Goal: Information Seeking & Learning: Stay updated

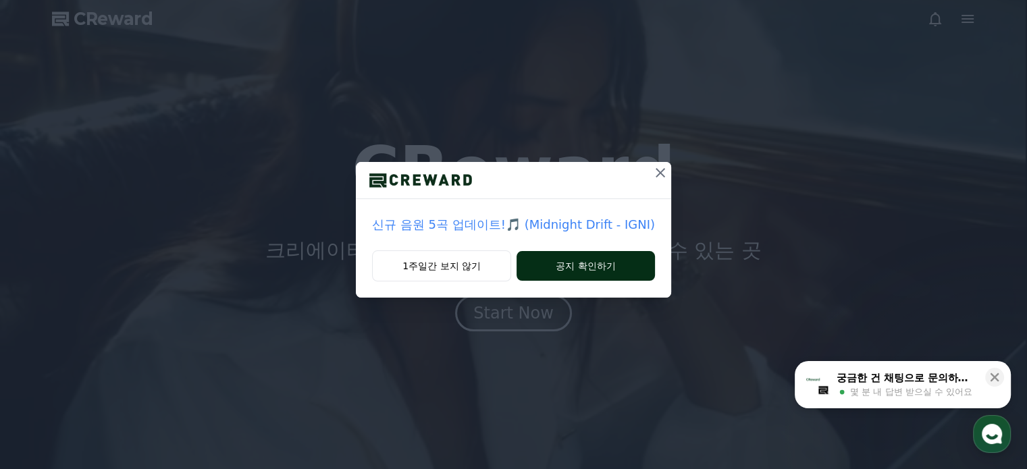
click at [581, 275] on button "공지 확인하기" at bounding box center [585, 266] width 138 height 30
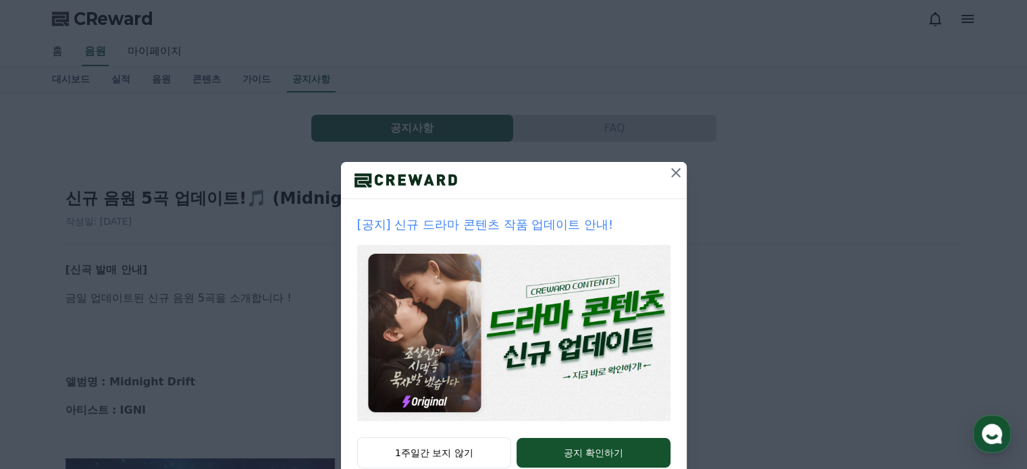
drag, startPoint x: 671, startPoint y: 172, endPoint x: 588, endPoint y: 190, distance: 84.9
click at [670, 173] on icon at bounding box center [676, 173] width 16 height 16
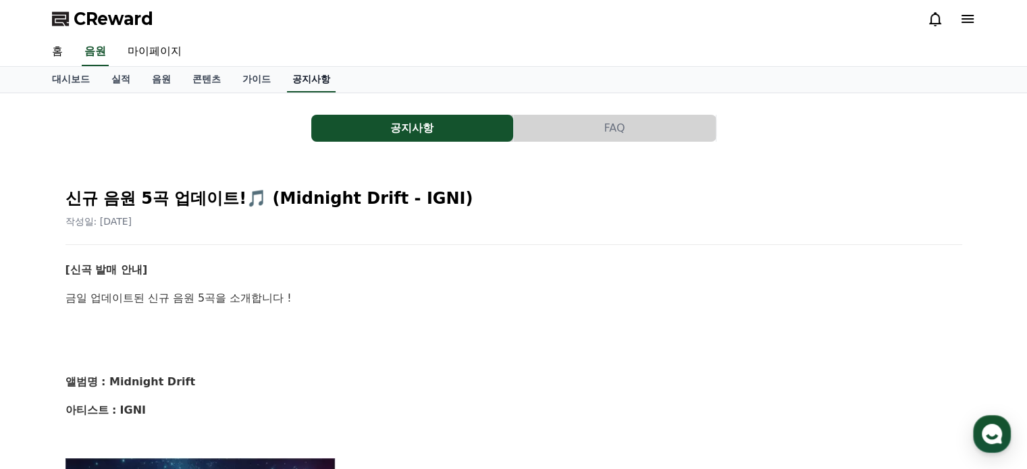
click at [324, 83] on link "공지사항" at bounding box center [311, 80] width 49 height 26
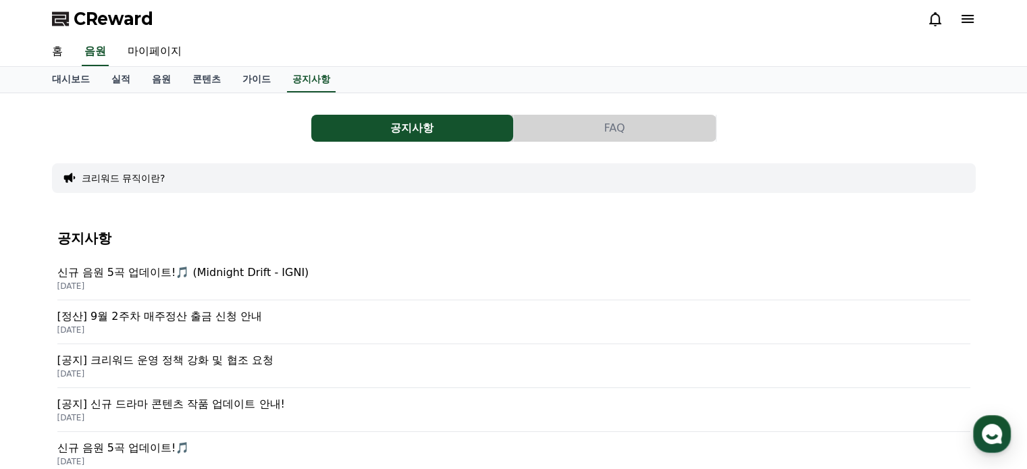
scroll to position [68, 0]
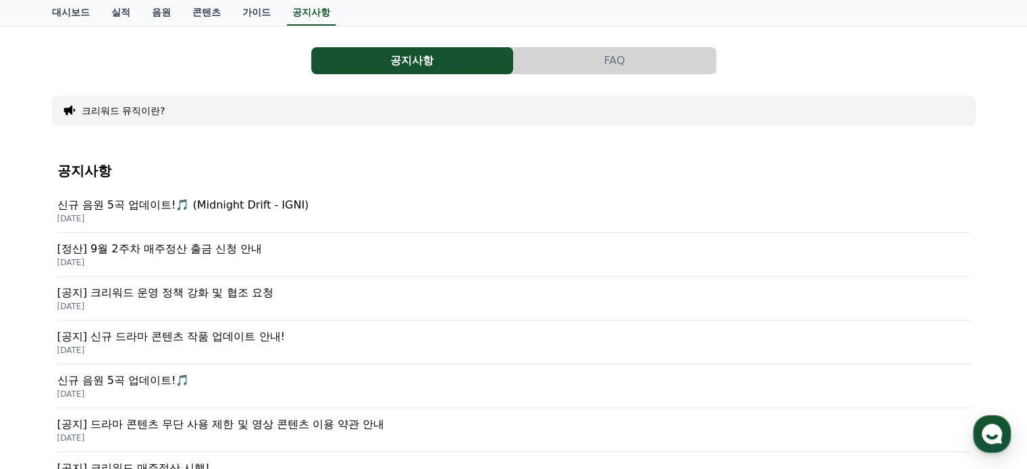
click at [171, 244] on p "[정산] 9월 2주차 매주정산 출금 신청 안내" at bounding box center [513, 249] width 913 height 16
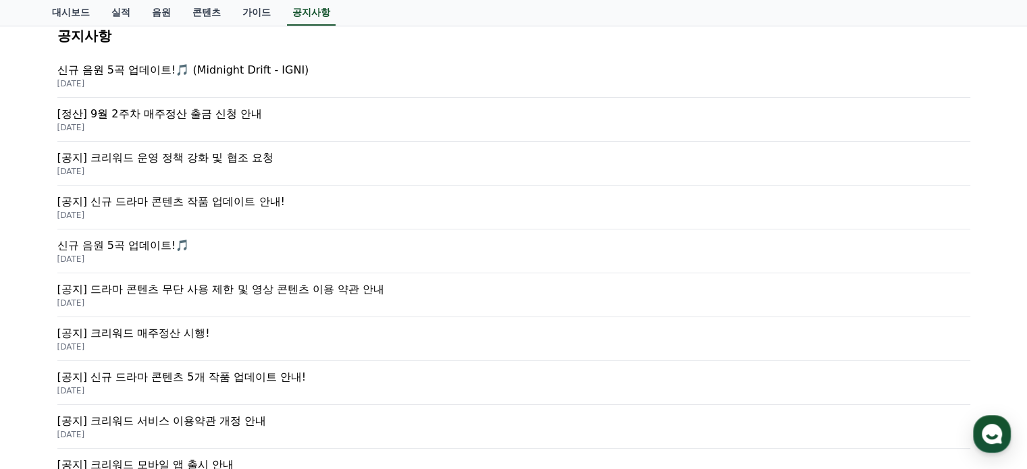
scroll to position [338, 0]
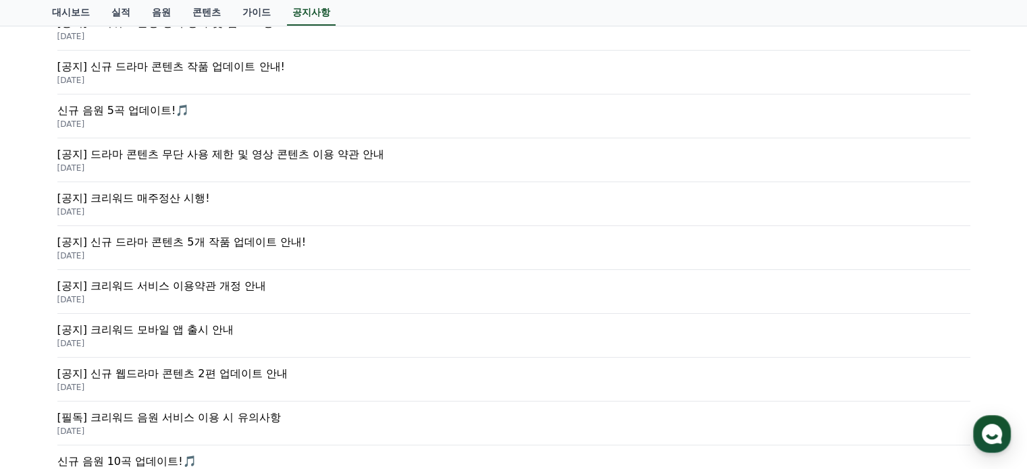
click at [172, 198] on p "[공지] 크리워드 매주정산 시행!" at bounding box center [513, 198] width 913 height 16
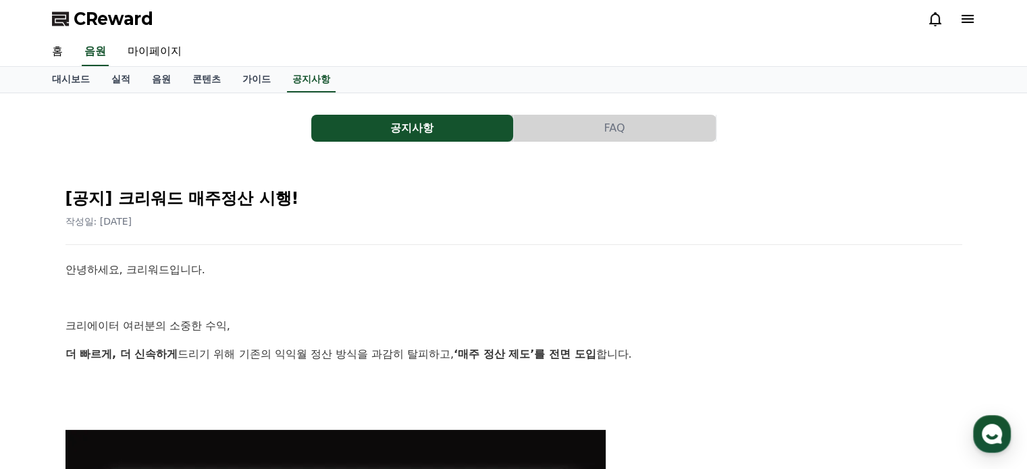
drag, startPoint x: 644, startPoint y: 302, endPoint x: 633, endPoint y: 300, distance: 11.0
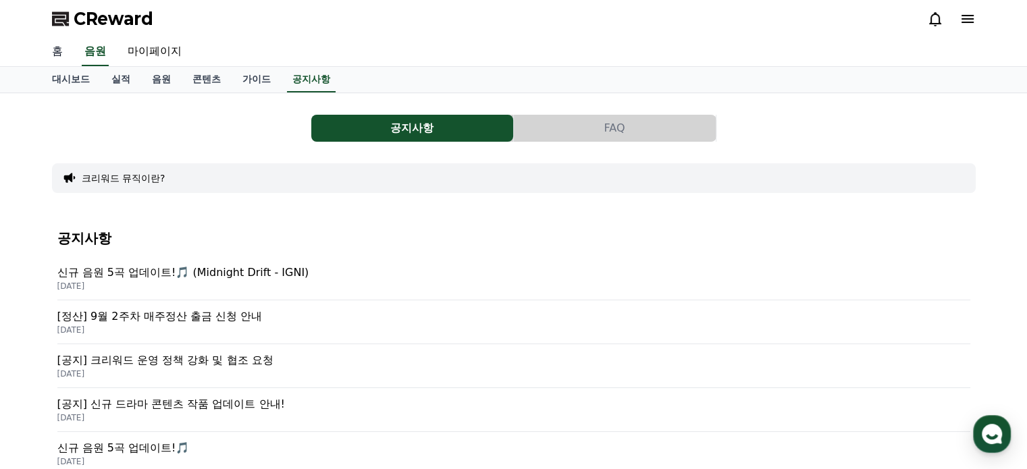
click at [59, 56] on link "홈" at bounding box center [57, 52] width 32 height 28
drag, startPoint x: 11, startPoint y: 264, endPoint x: 396, endPoint y: 280, distance: 384.4
click at [396, 282] on div "공지사항 FAQ 크리워드 뮤직이란? 공지사항 신규 음원 5곡 업데이트!🎵 (Midnight Drift - IGNI) 2025-09-19 [정산…" at bounding box center [513, 473] width 1027 height 761
click at [281, 210] on div "공지사항 FAQ 크리워드 뮤직이란? 공지사항 신규 음원 5곡 업데이트!🎵 (Midnight Drift - IGNI) 2025-09-19 [정산…" at bounding box center [513, 473] width 923 height 739
drag, startPoint x: 29, startPoint y: 257, endPoint x: 346, endPoint y: 294, distance: 319.4
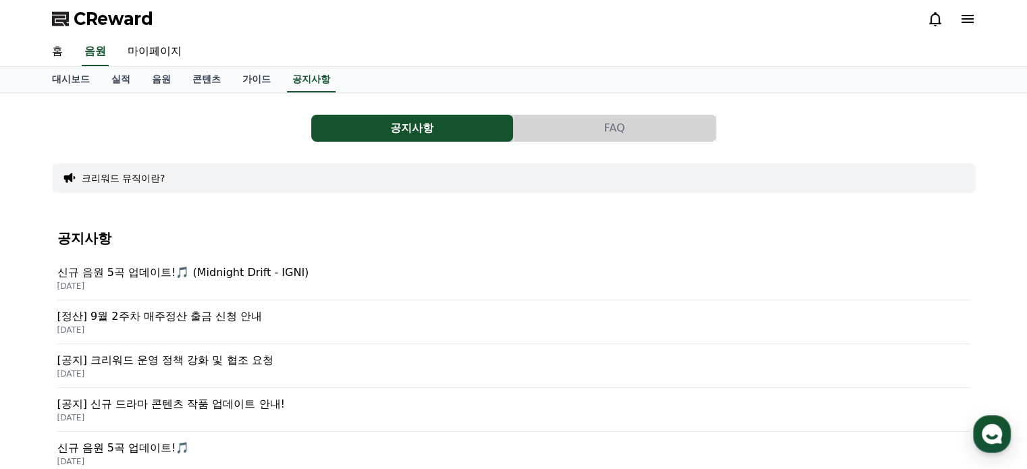
click at [346, 294] on div "공지사항 FAQ 크리워드 뮤직이란? 공지사항 신규 음원 5곡 업데이트!🎵 (Midnight Drift - IGNI) 2025-09-19 [정산…" at bounding box center [513, 473] width 1027 height 761
drag, startPoint x: 235, startPoint y: 224, endPoint x: 72, endPoint y: 226, distance: 162.7
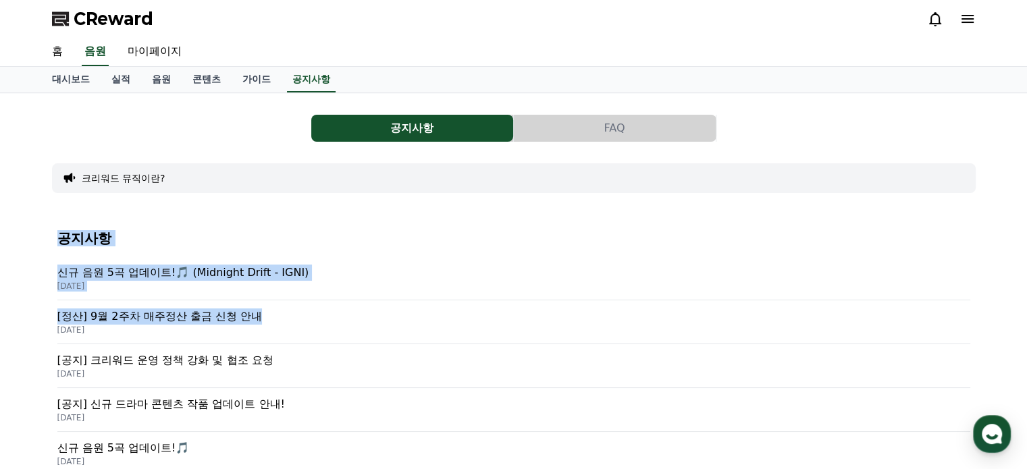
drag, startPoint x: 31, startPoint y: 236, endPoint x: 378, endPoint y: 308, distance: 354.5
click at [378, 308] on div "공지사항 FAQ 크리워드 뮤직이란? 공지사항 신규 음원 5곡 업데이트!🎵 (Midnight Drift - IGNI) 2025-09-19 [정산…" at bounding box center [513, 473] width 1027 height 761
click at [35, 256] on div "공지사항 FAQ 크리워드 뮤직이란? 공지사항 신규 음원 5곡 업데이트!🎵 (Midnight Drift - IGNI) 2025-09-19 [정산…" at bounding box center [513, 473] width 1027 height 761
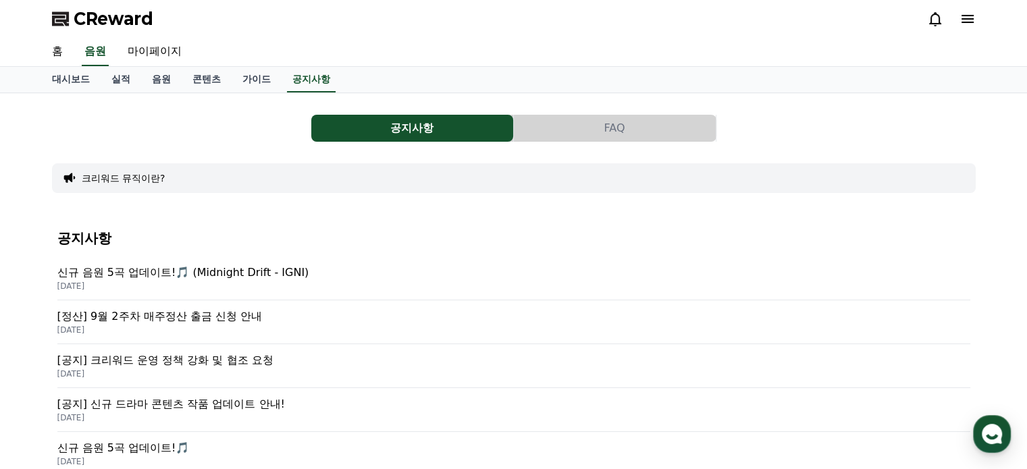
click at [240, 136] on div "공지사항 FAQ" at bounding box center [513, 128] width 923 height 27
